Goal: Information Seeking & Learning: Learn about a topic

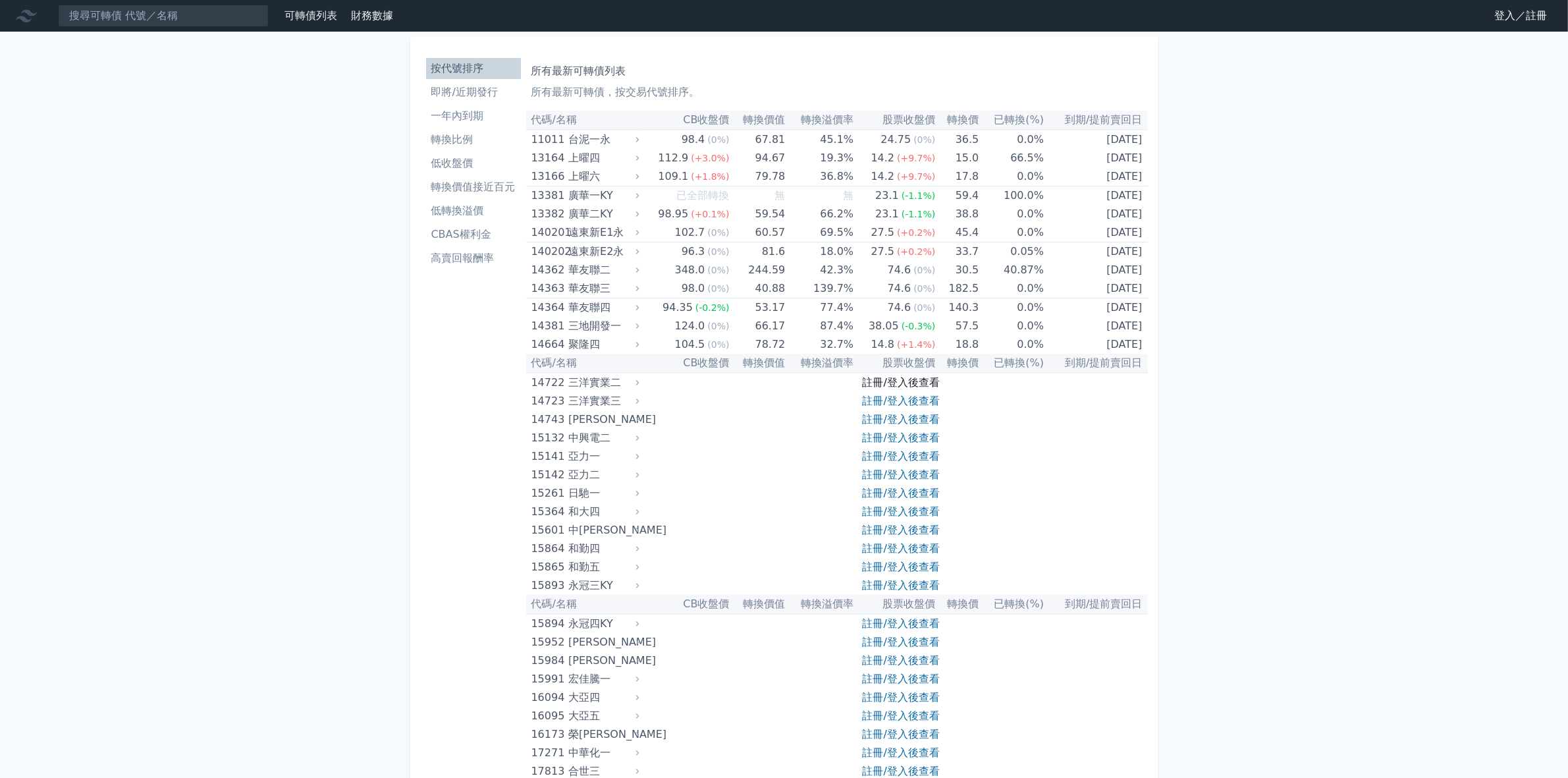
click at [883, 382] on link "註冊/登入後查看" at bounding box center [901, 382] width 77 height 13
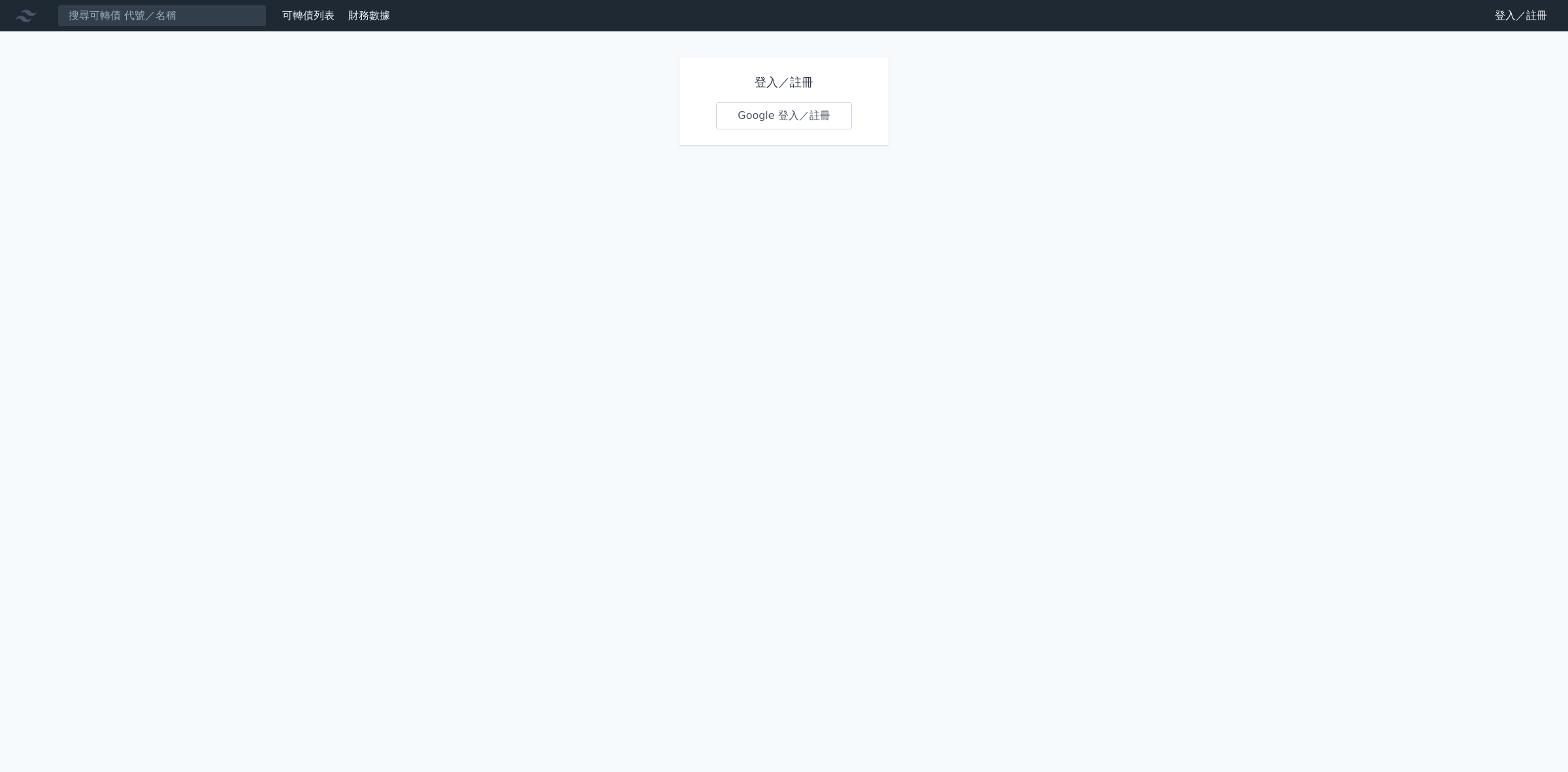
click at [782, 118] on link "Google 登入／註冊" at bounding box center [784, 116] width 136 height 27
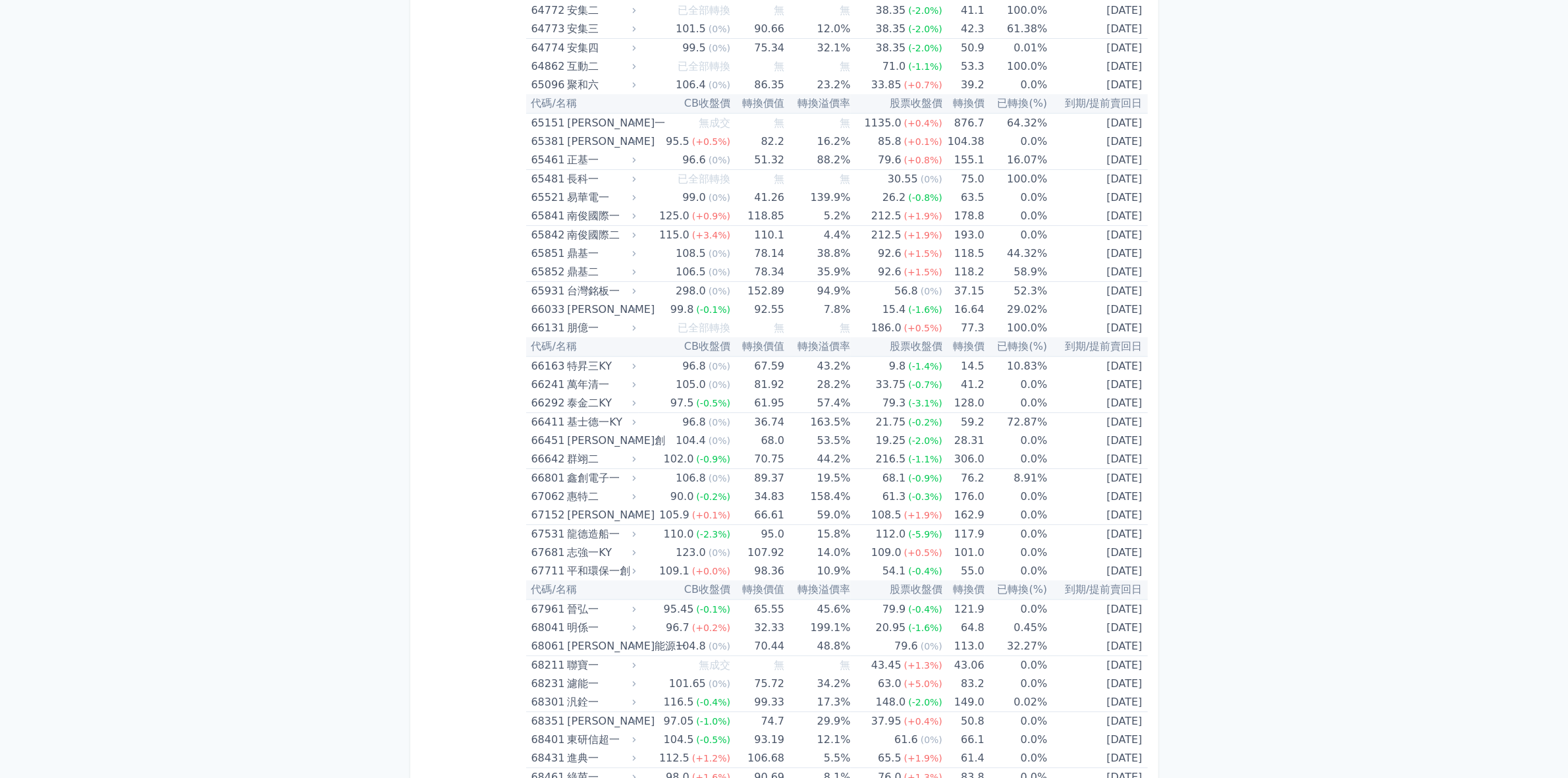
scroll to position [6505, 0]
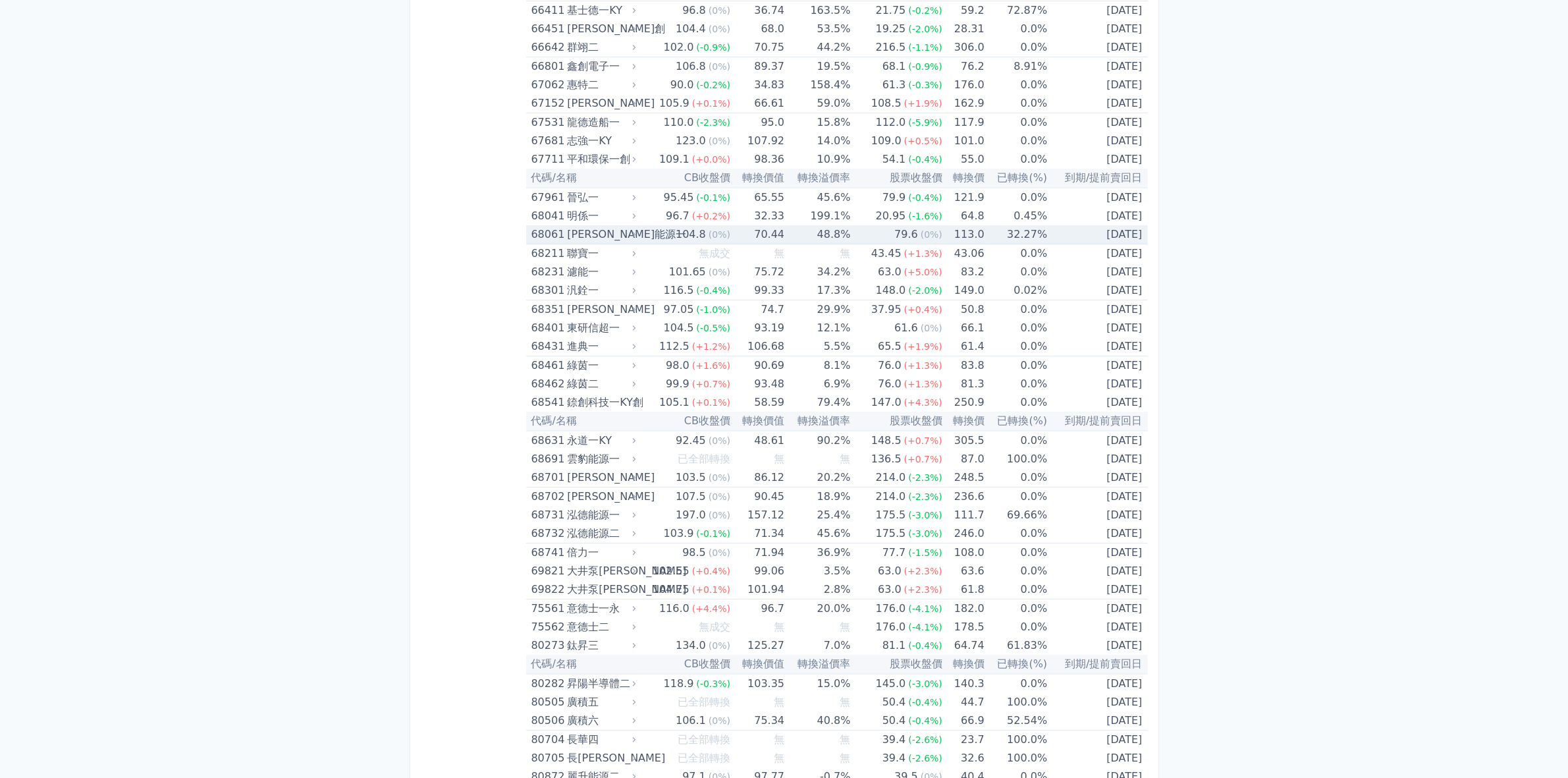
click at [702, 233] on div "104.8" at bounding box center [691, 234] width 35 height 18
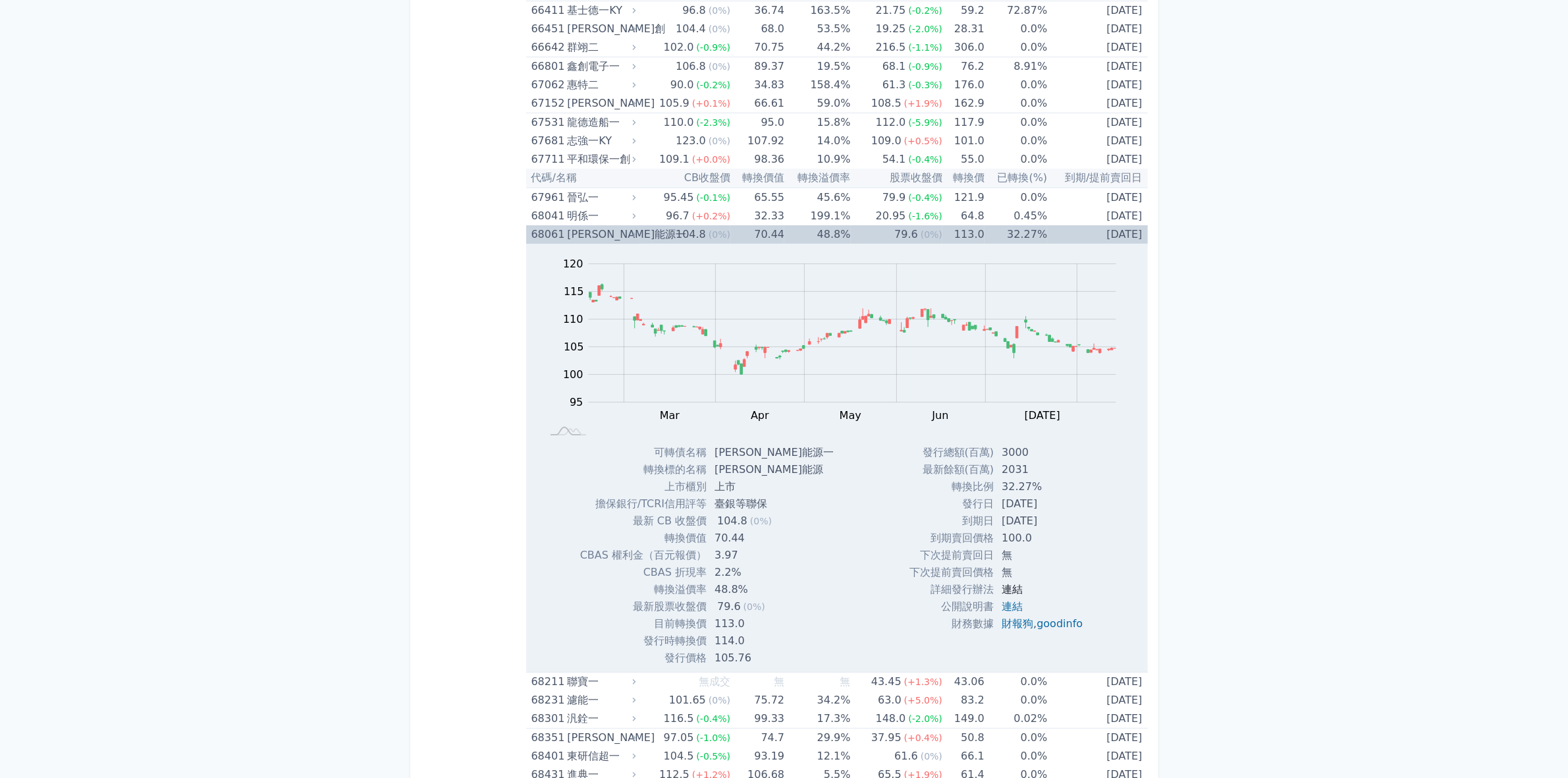
click at [1008, 585] on link "連結" at bounding box center [1011, 589] width 21 height 13
